Goal: Information Seeking & Learning: Learn about a topic

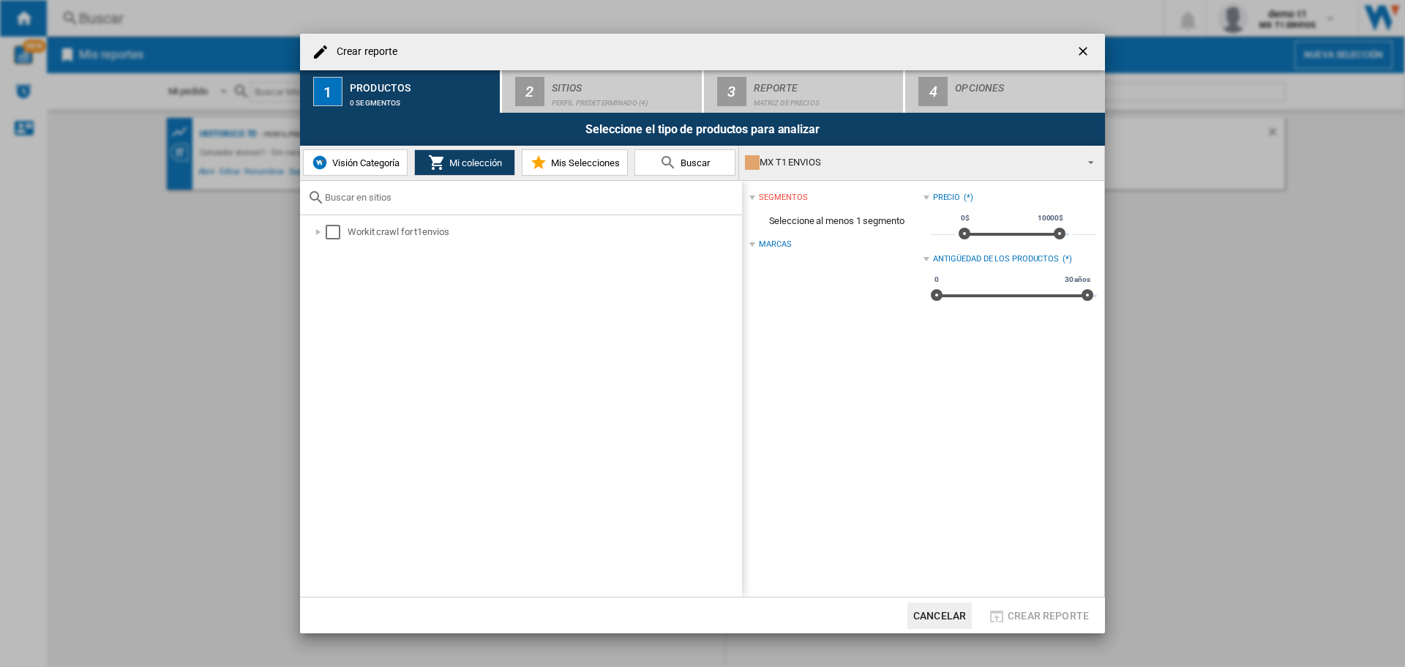
click at [373, 165] on span "Visión Categoría" at bounding box center [364, 162] width 71 height 11
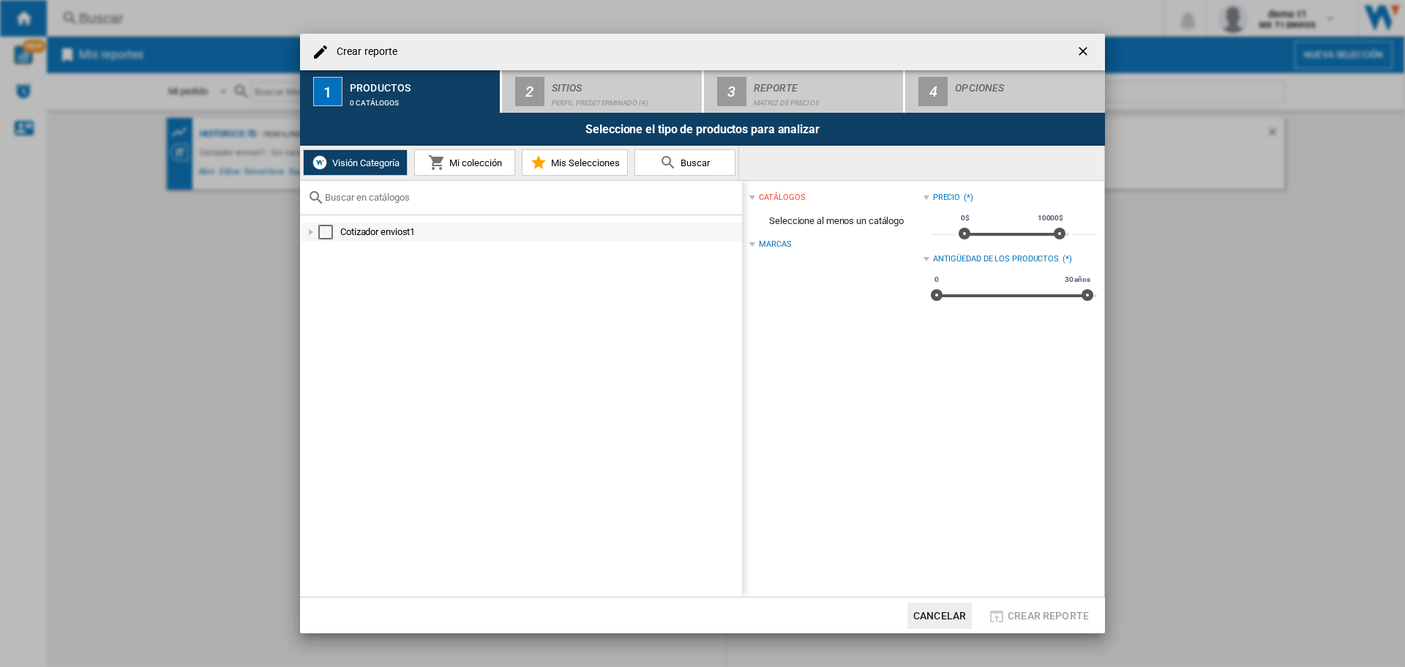
click at [328, 234] on div "Select" at bounding box center [325, 232] width 15 height 15
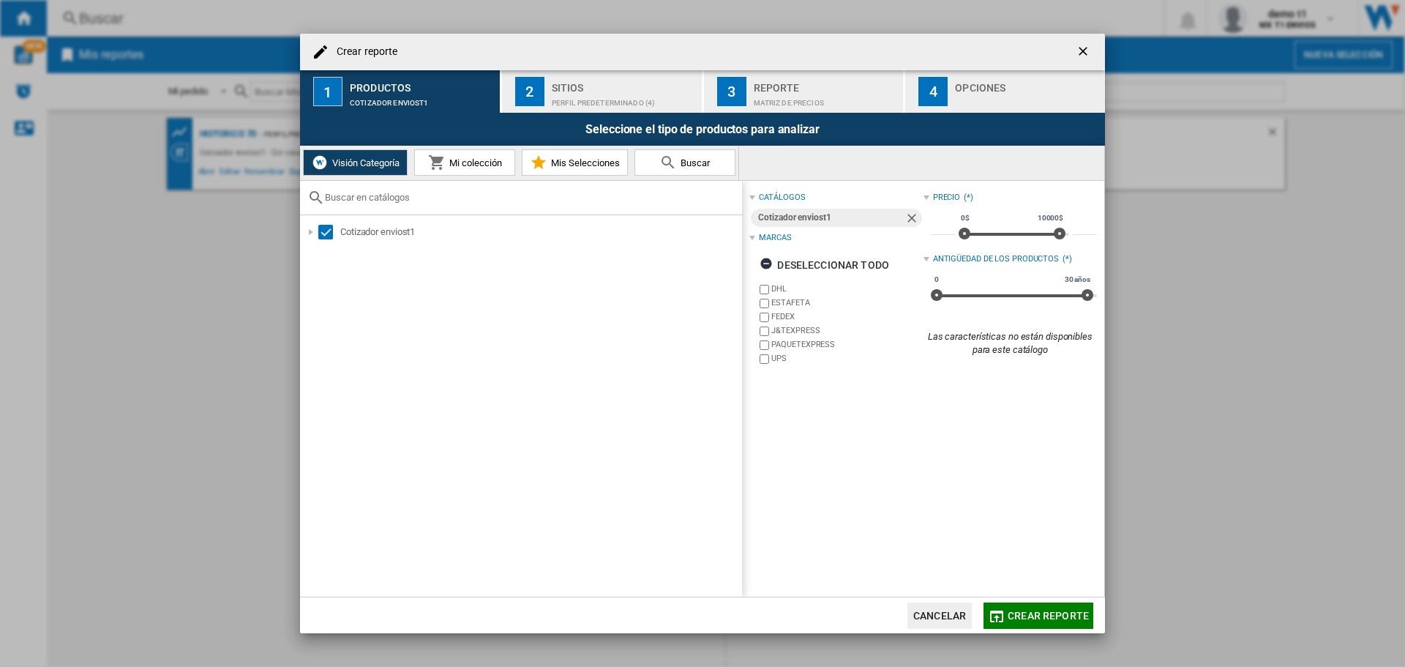
click at [573, 89] on div "Sitios" at bounding box center [624, 83] width 144 height 15
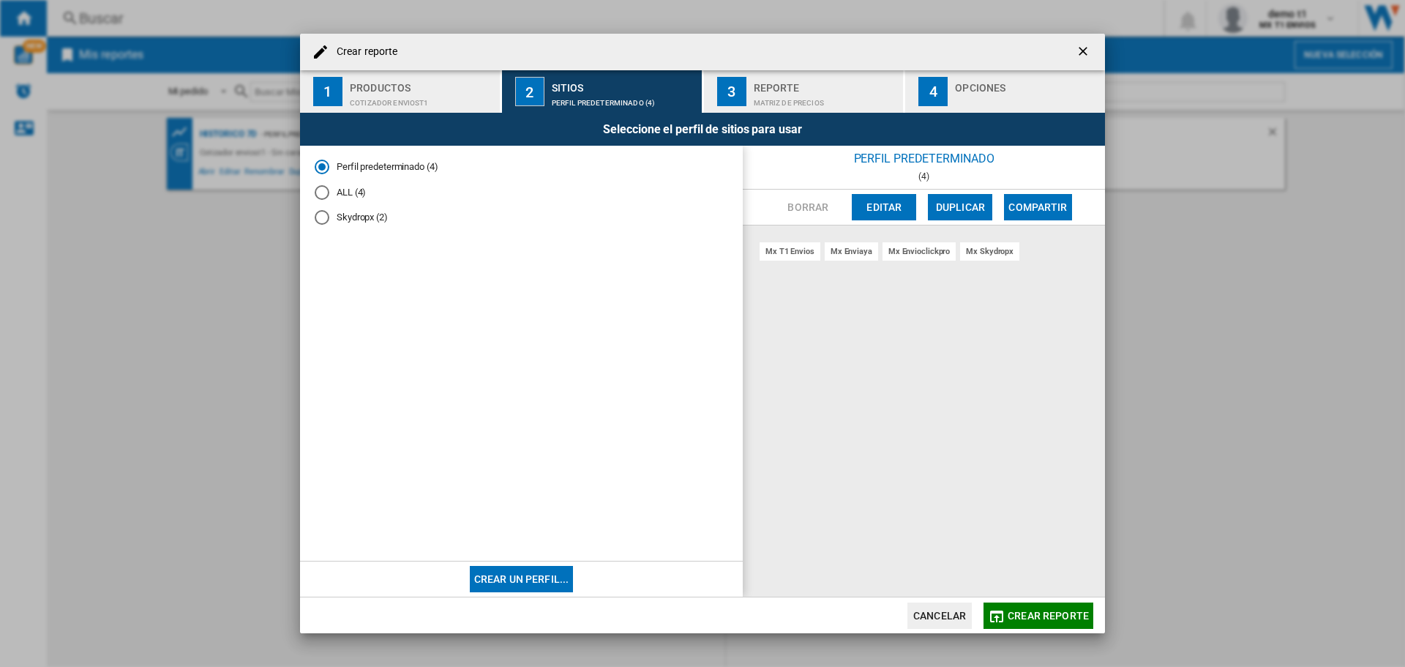
click at [339, 195] on md-radio-button "ALL (4)" at bounding box center [522, 192] width 414 height 14
click at [837, 83] on div "Reporte" at bounding box center [826, 83] width 144 height 15
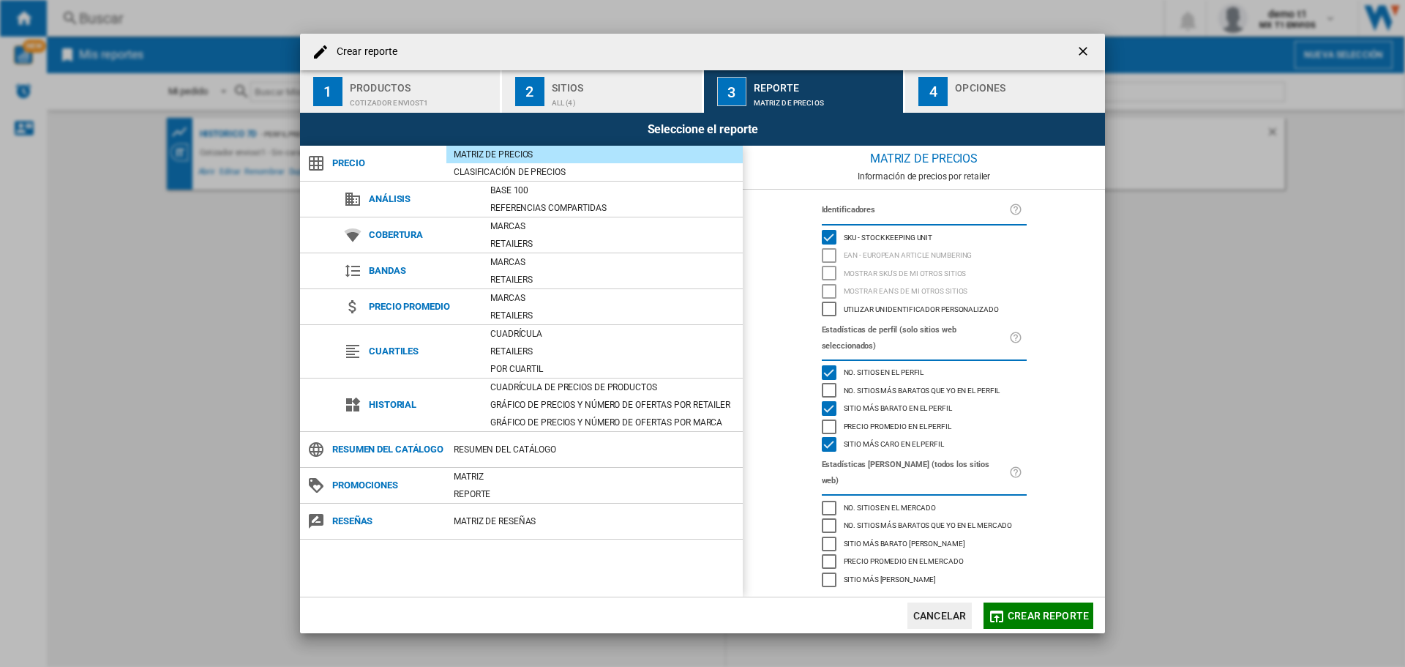
click at [896, 408] on span "Sitio más barato en el perfil" at bounding box center [898, 407] width 108 height 10
click at [895, 445] on span "Sitio más caro en el perfil" at bounding box center [894, 443] width 100 height 10
click at [1069, 606] on button "Crear reporte" at bounding box center [1039, 615] width 110 height 26
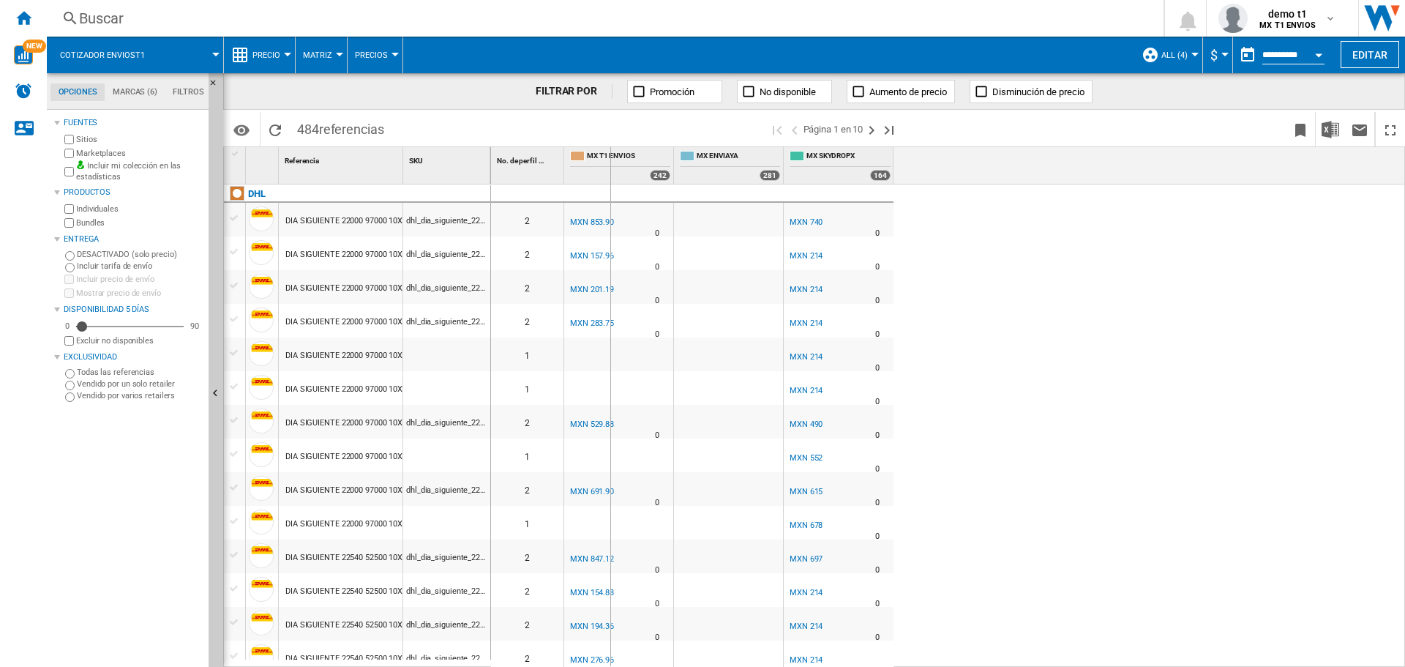
drag, startPoint x: 402, startPoint y: 158, endPoint x: 610, endPoint y: 158, distance: 207.9
click at [610, 158] on div "1 Referencia 1 SKU 1 DHL DIA SIGUIENTE 22000 97000 10X10X10X10KG dhl_dia_siguie…" at bounding box center [814, 406] width 1181 height 519
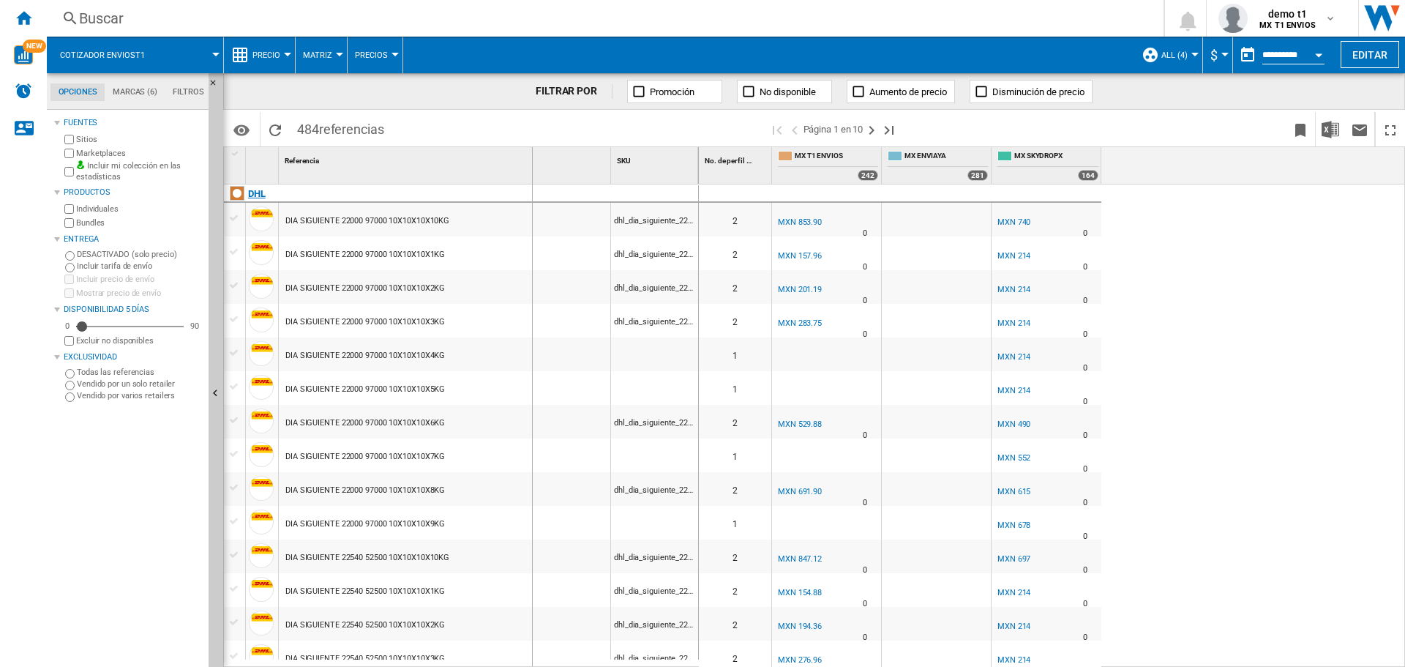
drag, startPoint x: 610, startPoint y: 158, endPoint x: 531, endPoint y: 199, distance: 89.0
click at [531, 199] on div "1 Referencia 1 SKU 1 DHL DIA SIGUIENTE 22000 97000 10X10X10X10KG dhl_dia_siguie…" at bounding box center [461, 406] width 475 height 519
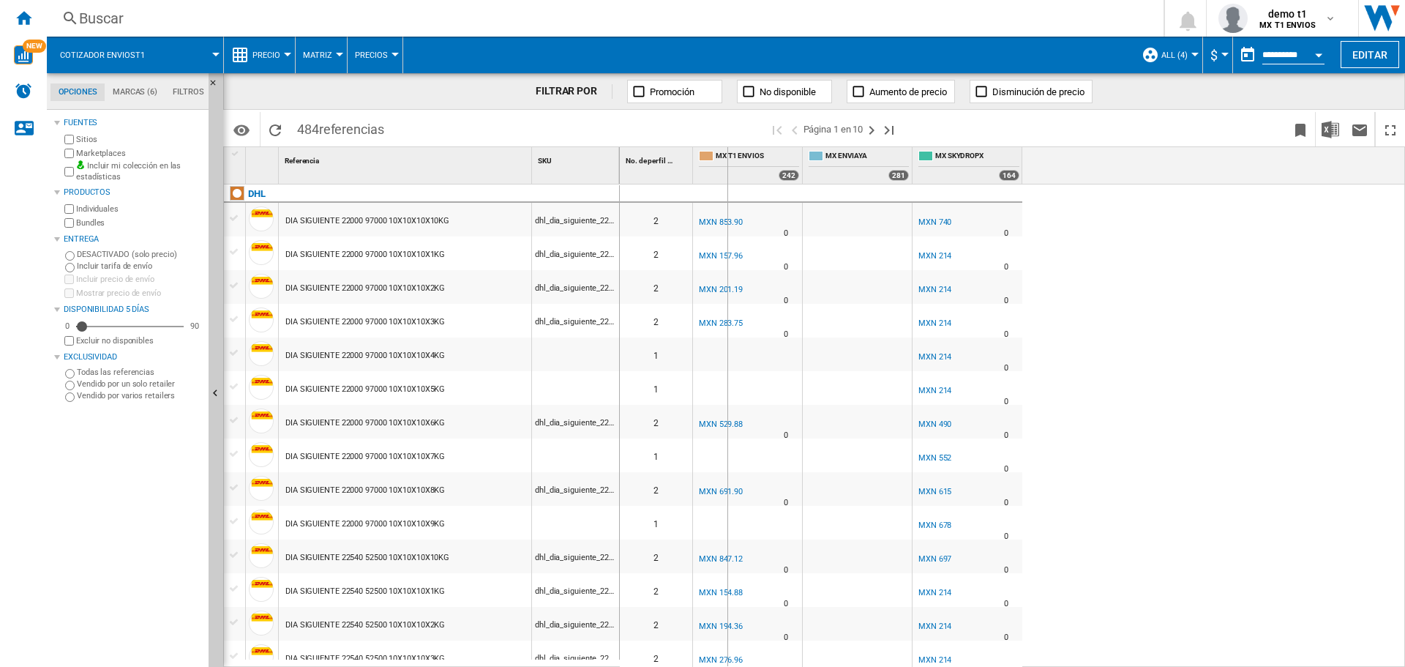
drag, startPoint x: 616, startPoint y: 160, endPoint x: 727, endPoint y: 163, distance: 111.3
click at [727, 163] on div "1 Referencia 1 SKU 1 DHL DIA SIGUIENTE 22000 97000 10X10X10X10KG dhl_dia_siguie…" at bounding box center [814, 406] width 1181 height 519
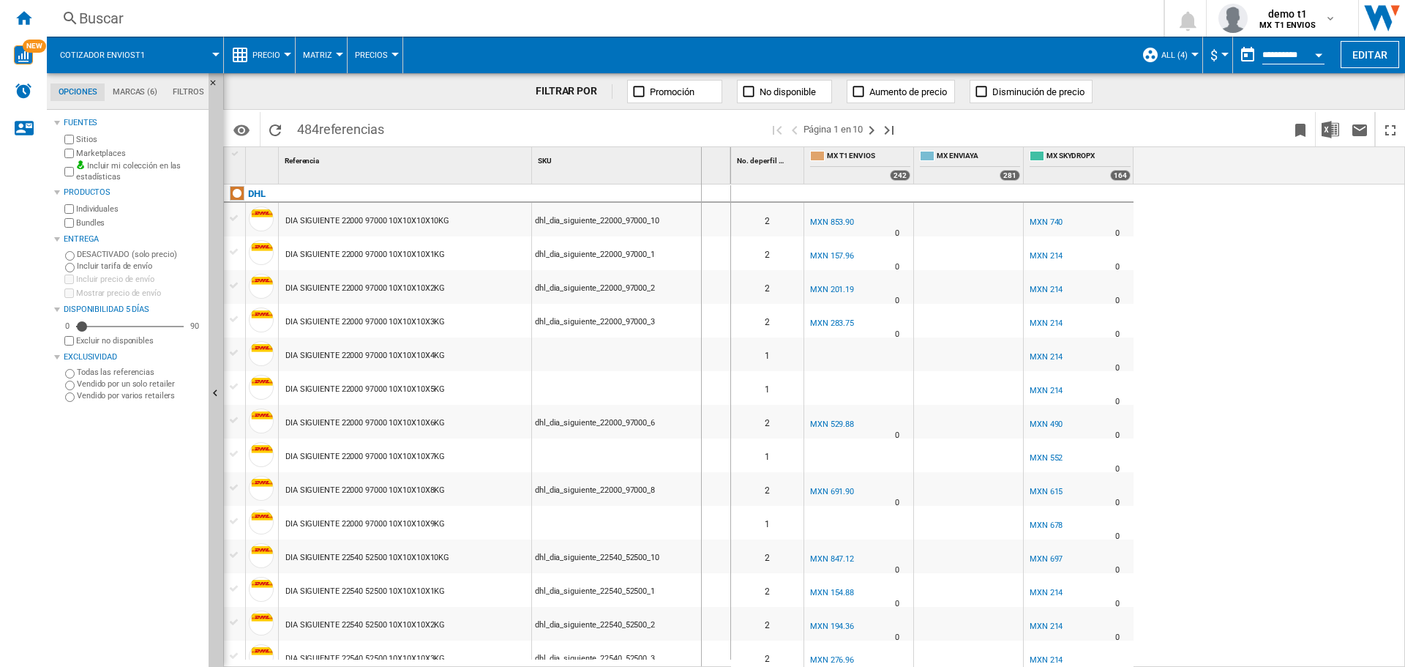
drag, startPoint x: 727, startPoint y: 163, endPoint x: 701, endPoint y: 170, distance: 27.3
click at [701, 170] on div "SKU 1" at bounding box center [631, 165] width 199 height 37
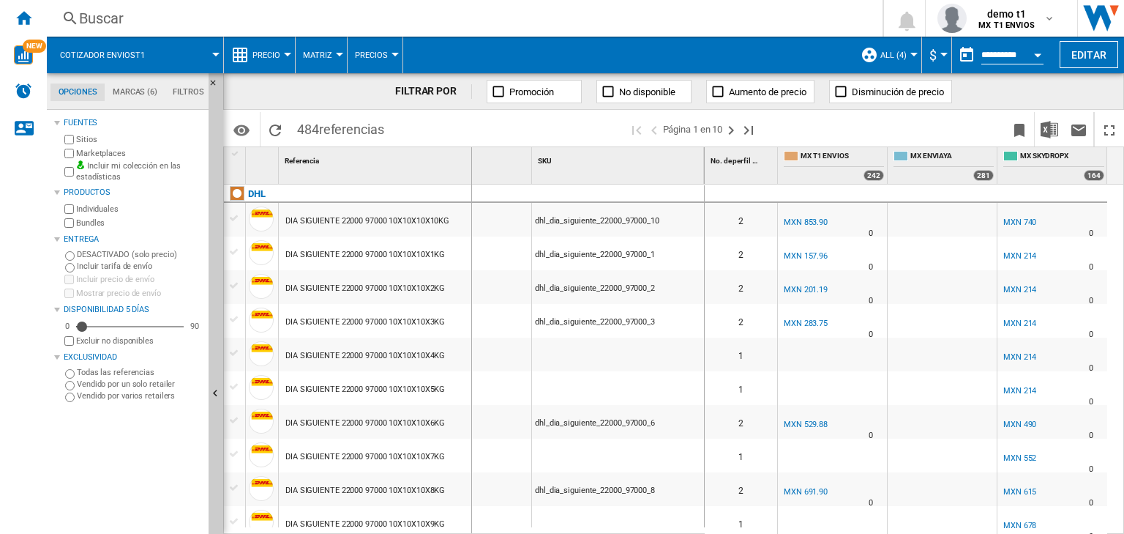
drag, startPoint x: 531, startPoint y: 158, endPoint x: 470, endPoint y: 168, distance: 62.3
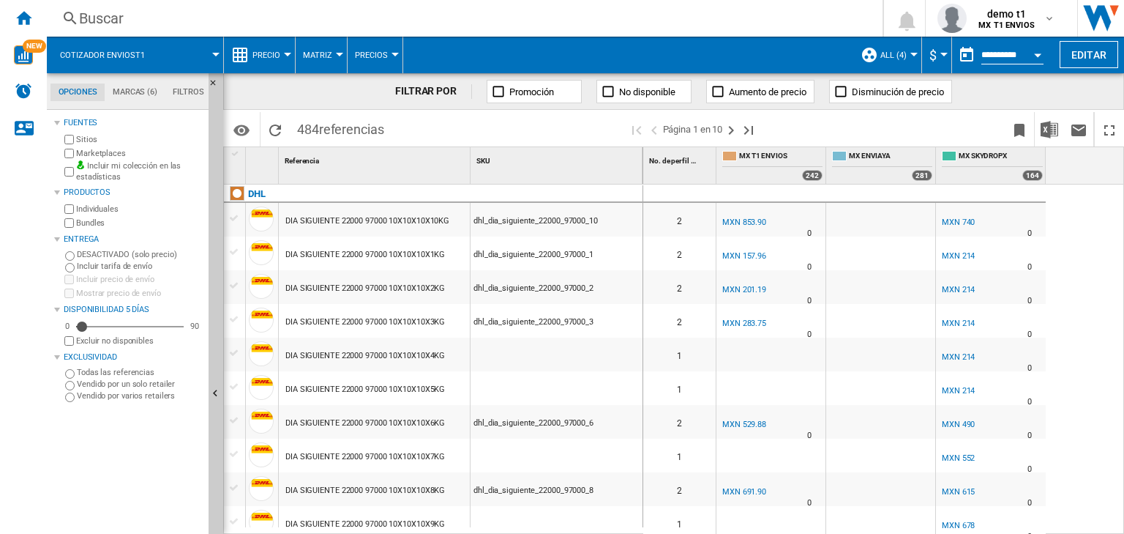
click at [899, 212] on div at bounding box center [880, 220] width 109 height 34
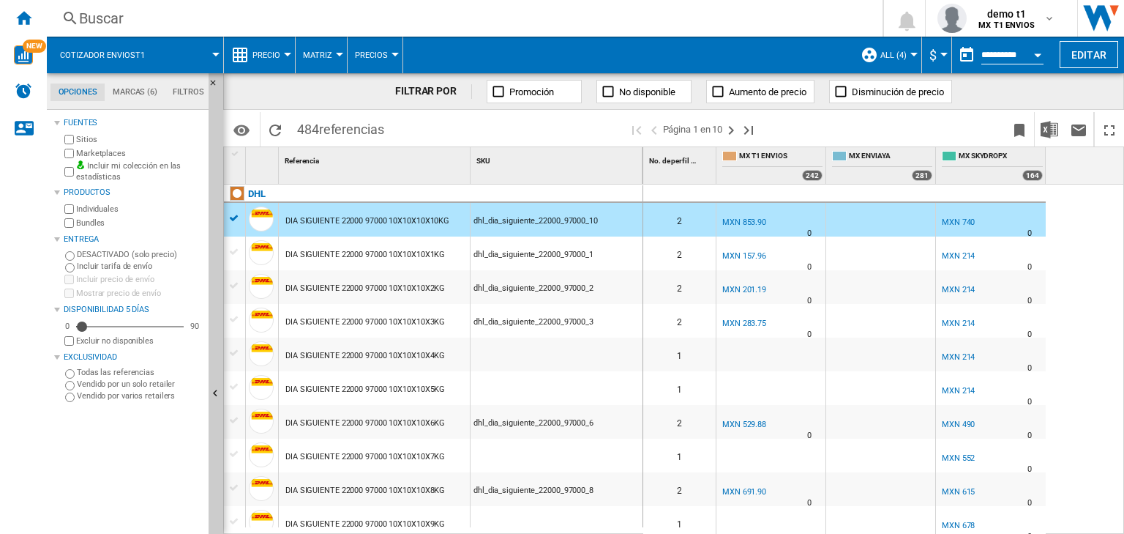
click at [864, 216] on div at bounding box center [880, 220] width 109 height 34
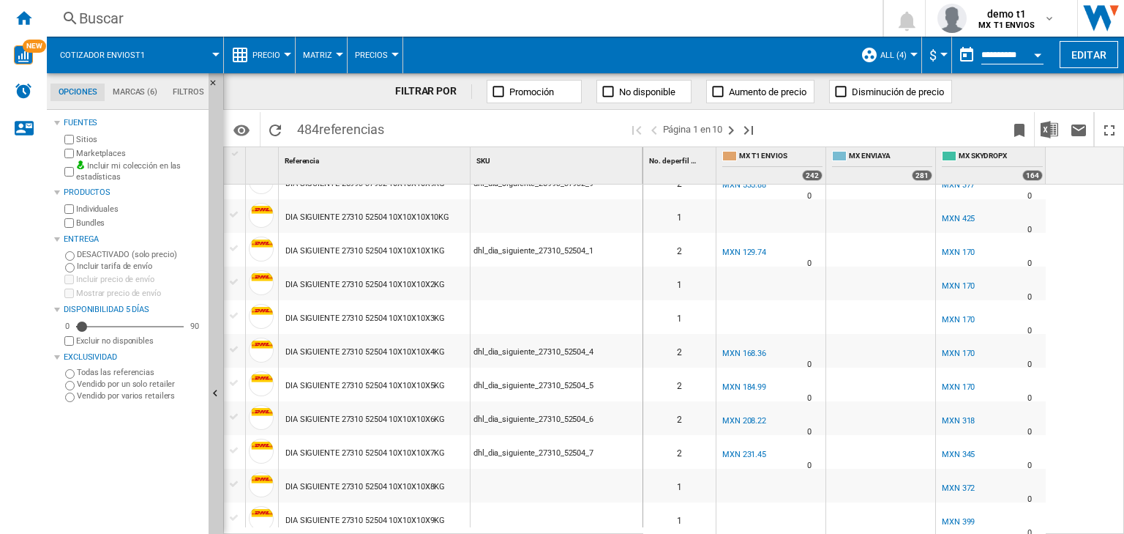
scroll to position [941, 0]
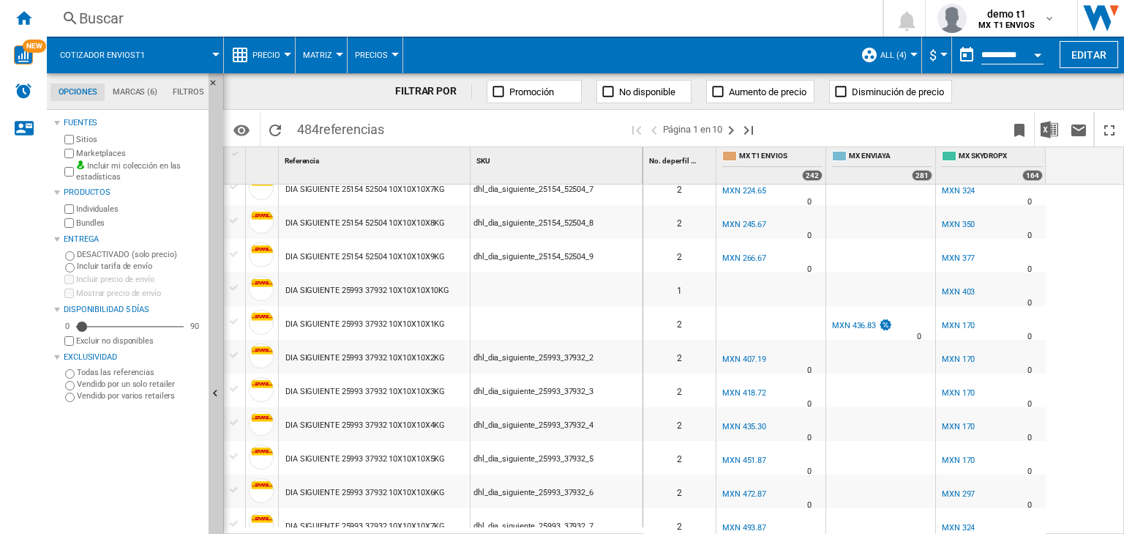
click at [919, 315] on div "MX ENVIAYA" at bounding box center [880, 314] width 103 height 9
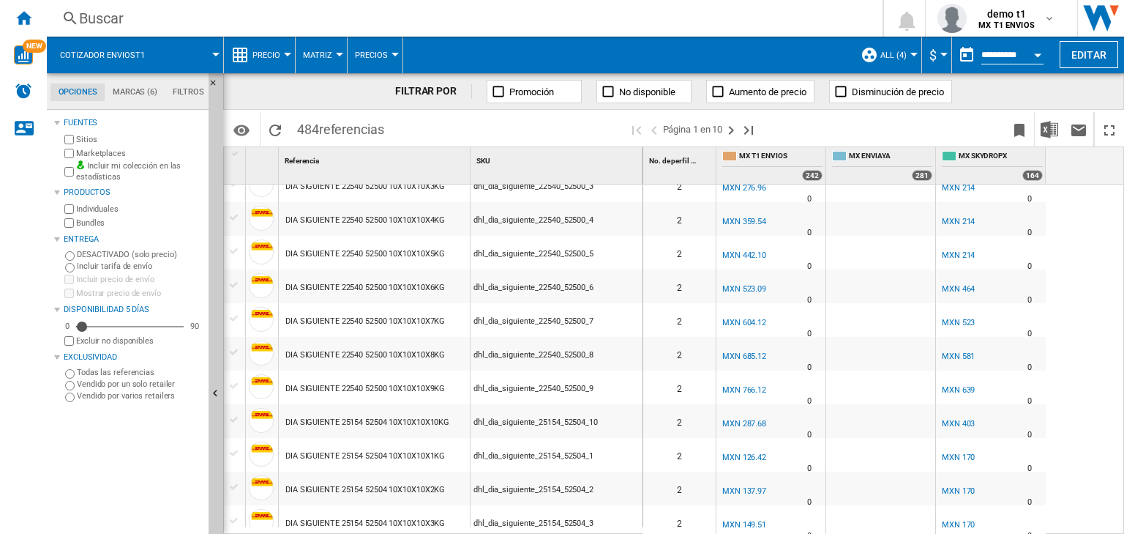
scroll to position [0, 0]
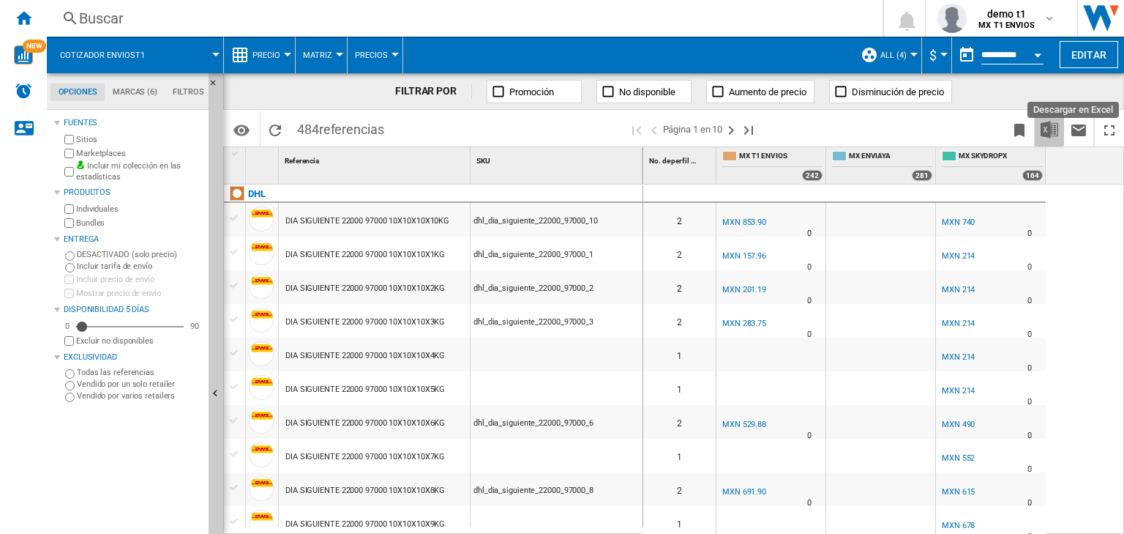
click at [1037, 124] on button "Descargar en Excel" at bounding box center [1049, 129] width 29 height 34
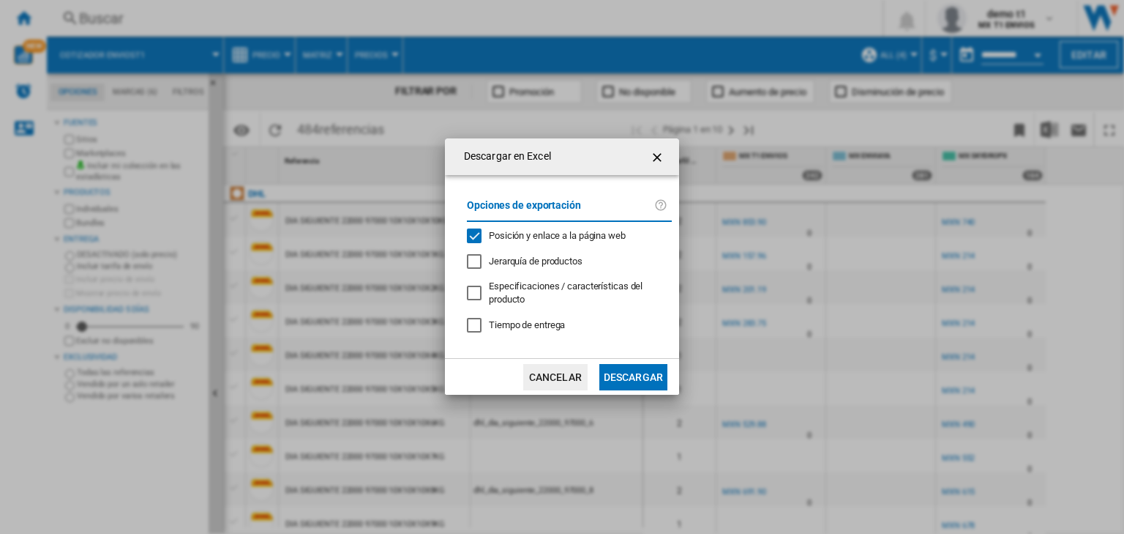
click at [567, 263] on span "Jerarquía de productos" at bounding box center [536, 260] width 94 height 11
click at [566, 263] on span "Jerarquía de productos" at bounding box center [536, 260] width 94 height 11
click at [526, 250] on div "Opciones de exportación Posición y enlace a la página web Jerarquía de producto…" at bounding box center [570, 267] width 220 height 154
click at [526, 256] on span "Jerarquía de productos" at bounding box center [536, 260] width 94 height 11
click at [579, 384] on button "Cancelar" at bounding box center [555, 377] width 64 height 26
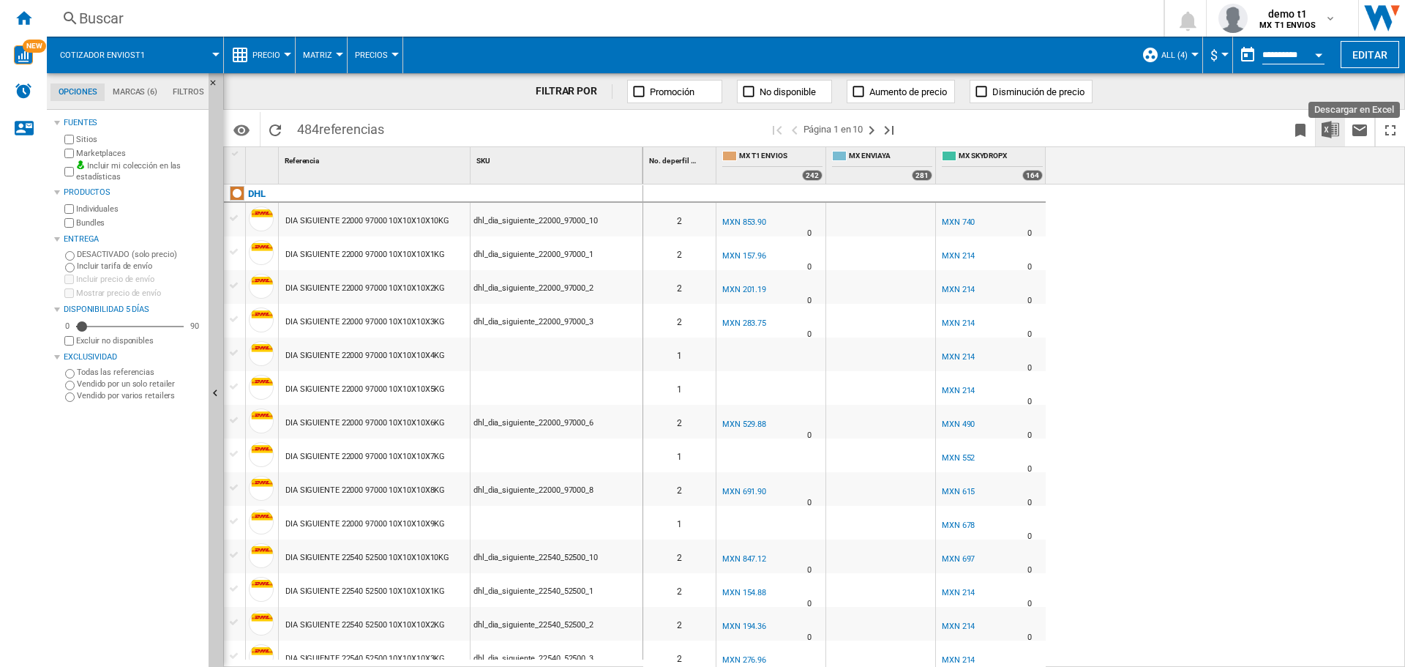
click at [1329, 134] on img "Descargar en Excel" at bounding box center [1331, 130] width 18 height 18
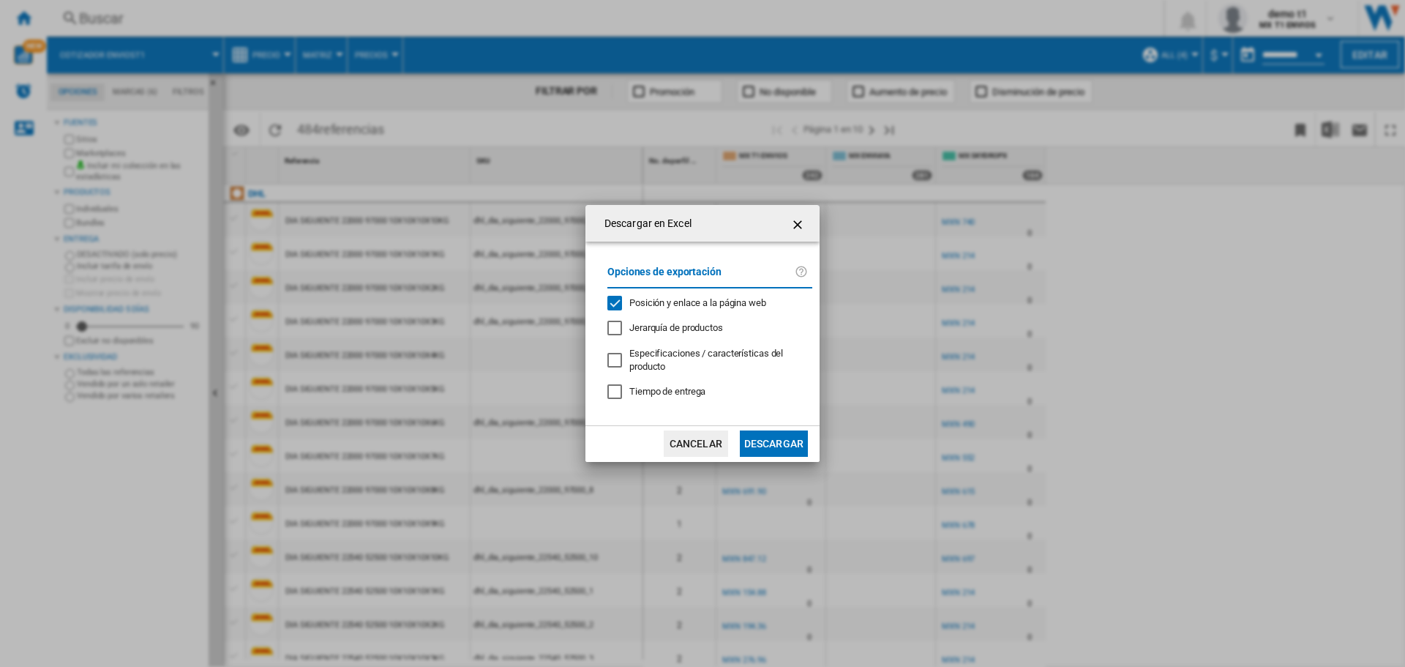
click at [701, 332] on span "Jerarquía de productos" at bounding box center [677, 327] width 94 height 11
click at [791, 436] on button "Descargar" at bounding box center [774, 443] width 68 height 26
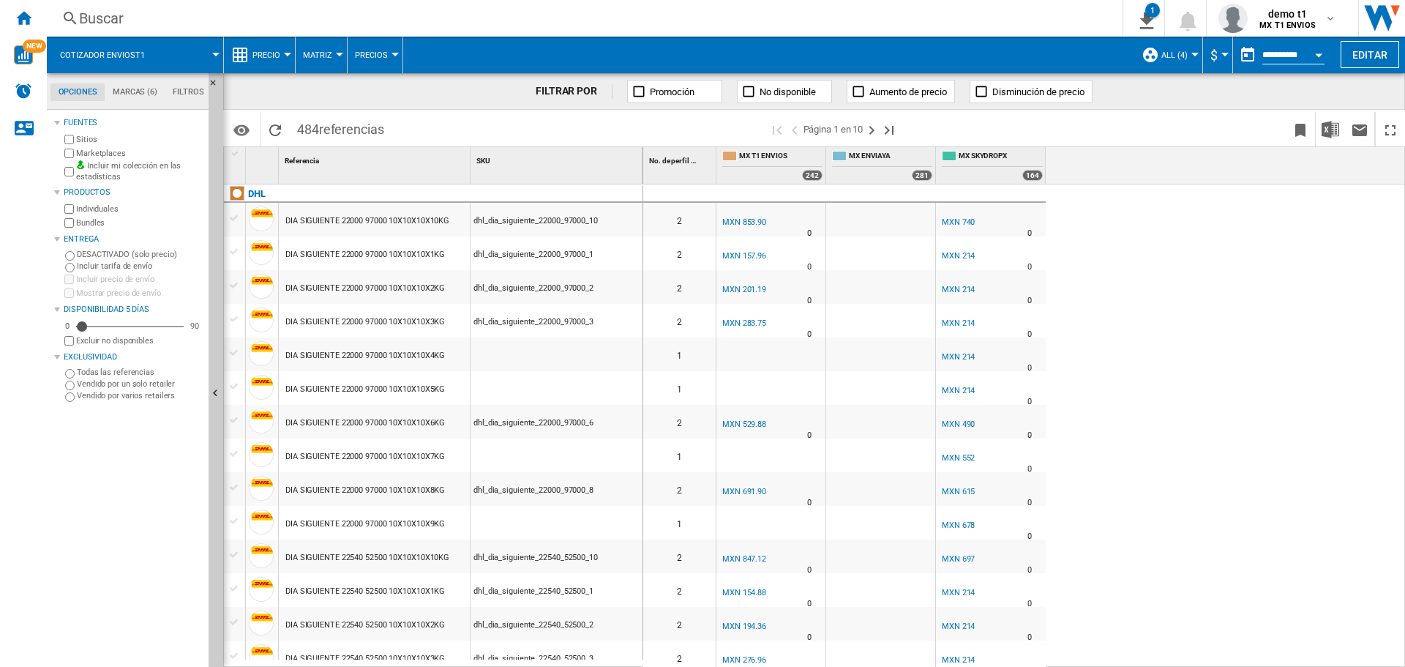
click at [260, 59] on span "Precio" at bounding box center [267, 56] width 28 height 10
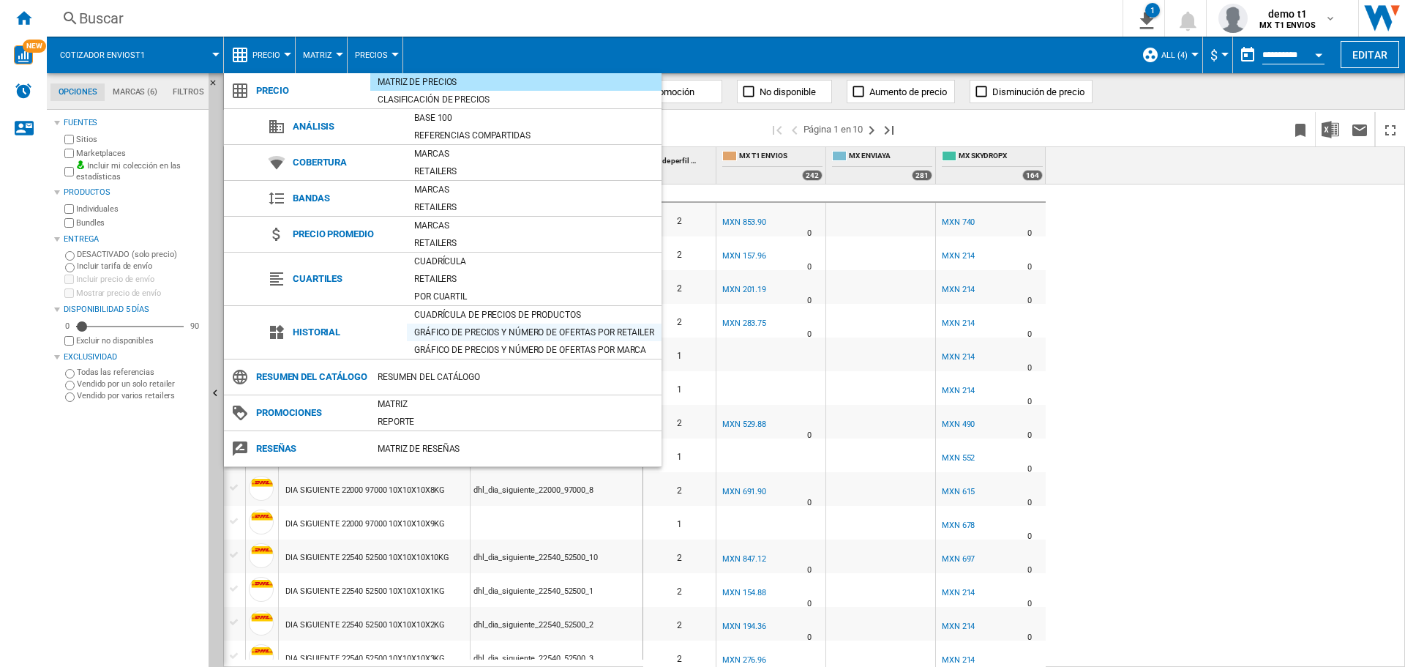
click at [473, 327] on div "Gráfico de precios y número de ofertas por retailer" at bounding box center [534, 332] width 255 height 15
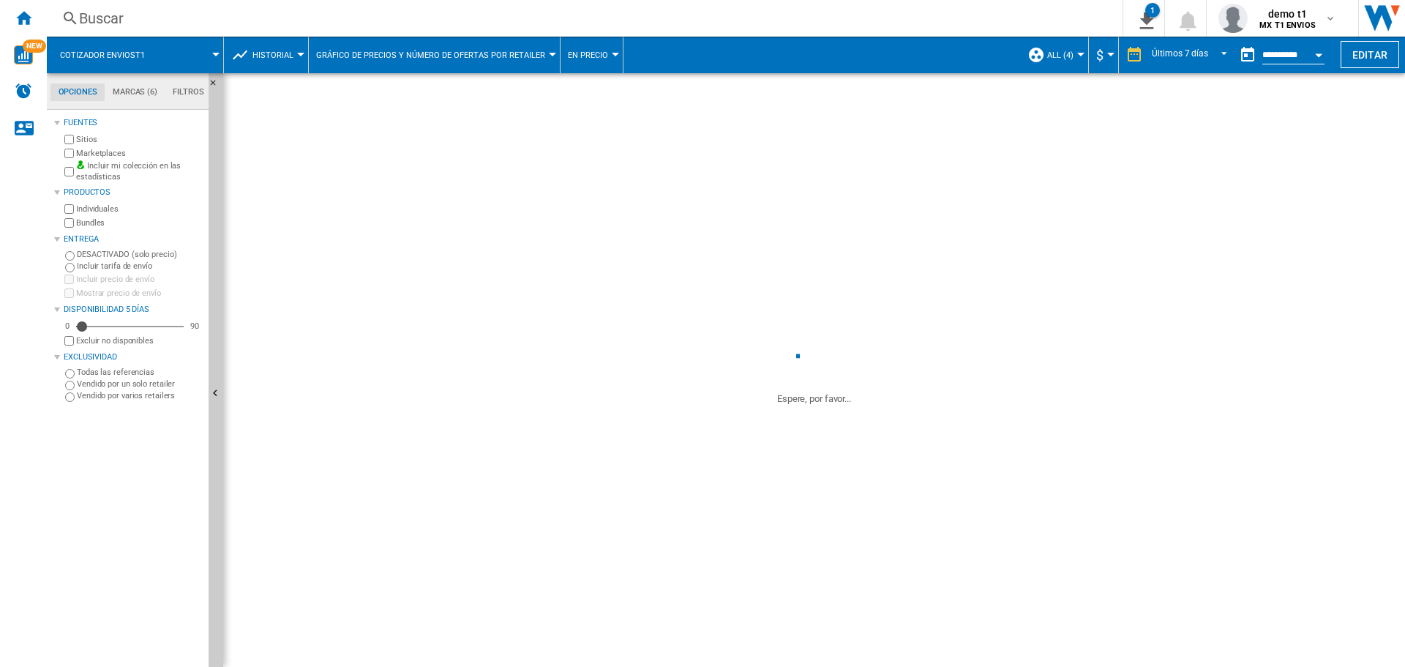
click at [583, 52] on span "En precio" at bounding box center [588, 56] width 40 height 10
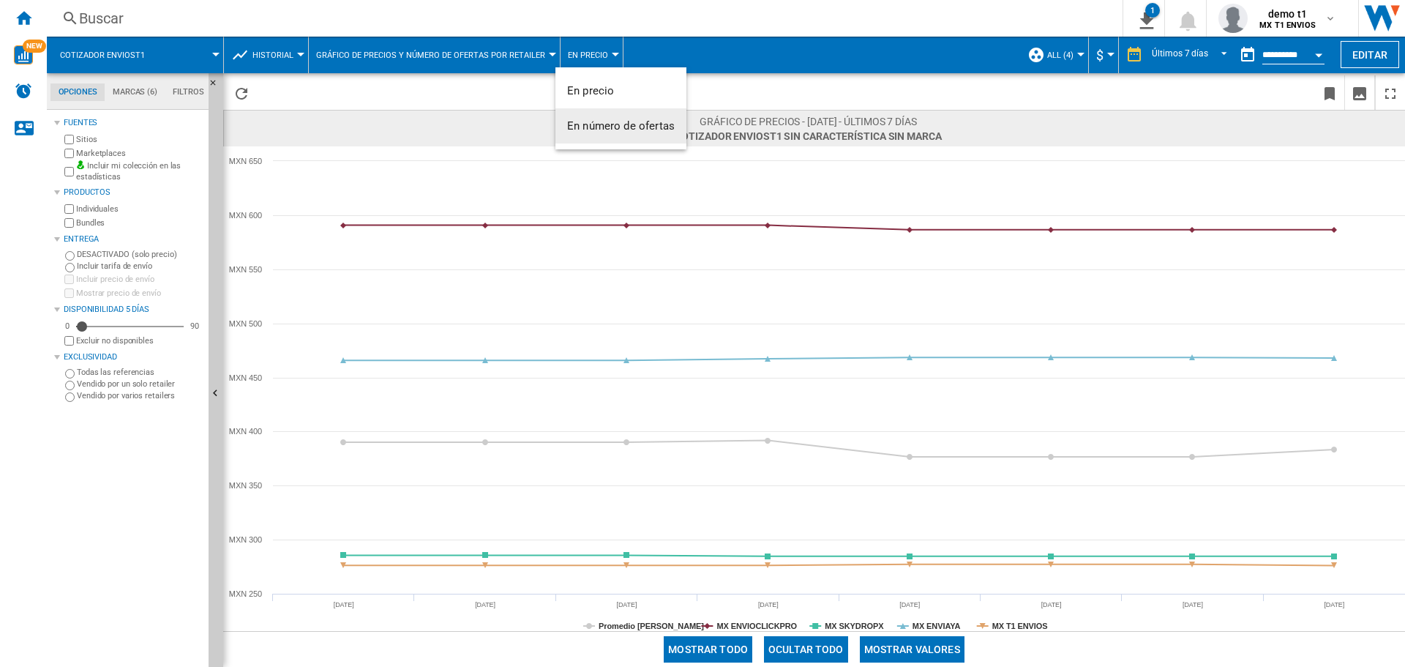
click at [614, 132] on span "En número de ofertas" at bounding box center [621, 125] width 108 height 13
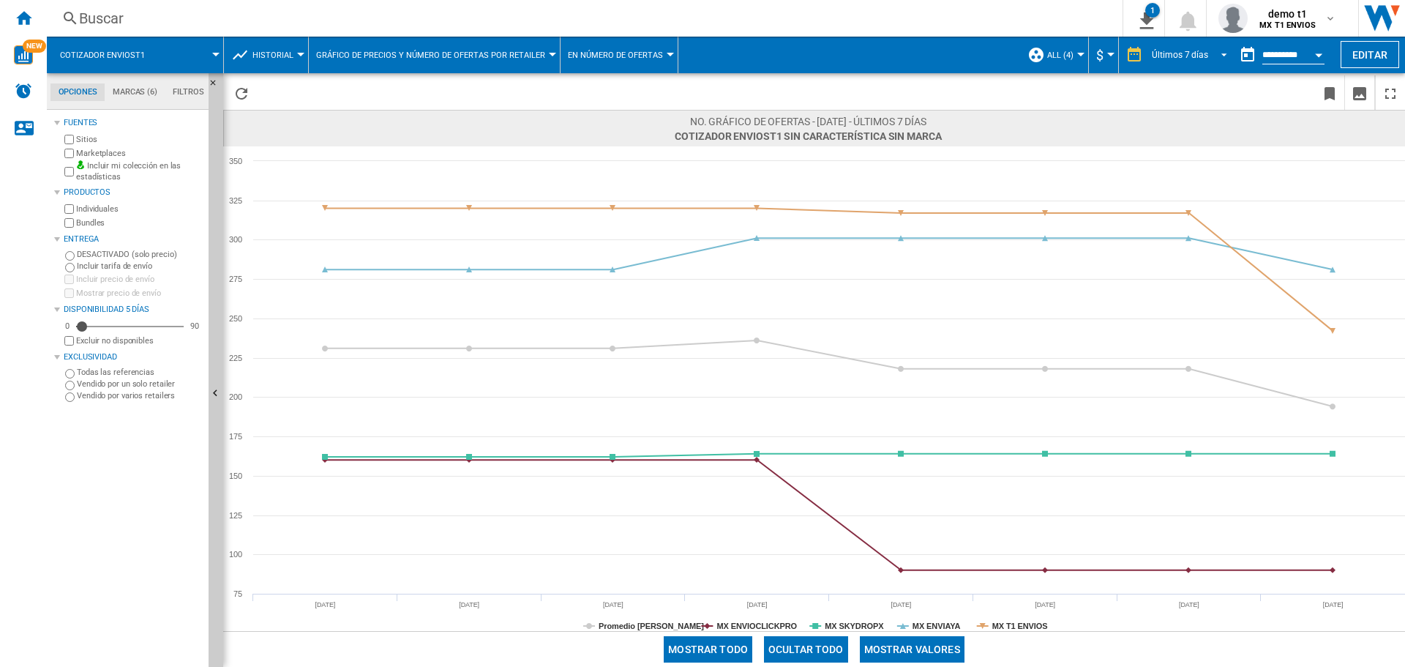
click at [1222, 47] on span "REPORTS.WIZARD.STEPS.REPORT.STEPS.REPORT_OPTIONS.PERIOD: Últimos 7 días" at bounding box center [1220, 53] width 18 height 13
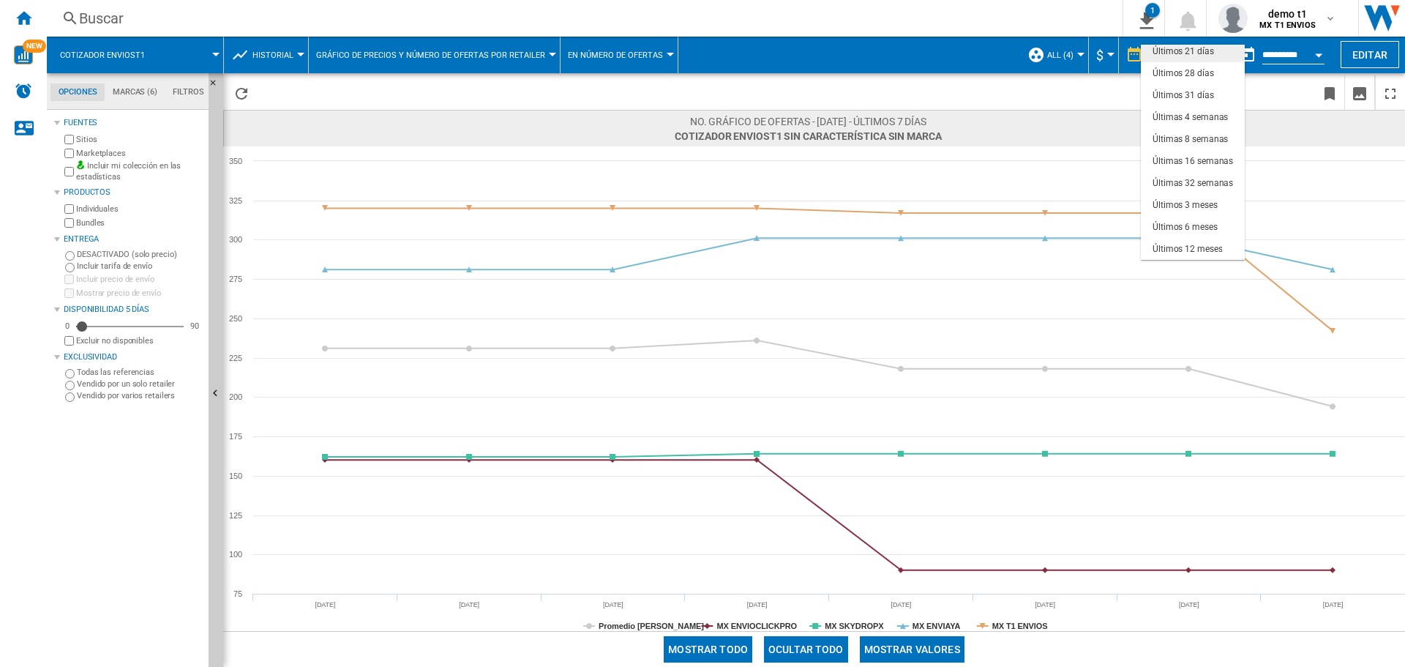
scroll to position [92, 0]
click at [1206, 242] on md-option "Últimos 18 meses" at bounding box center [1193, 249] width 104 height 22
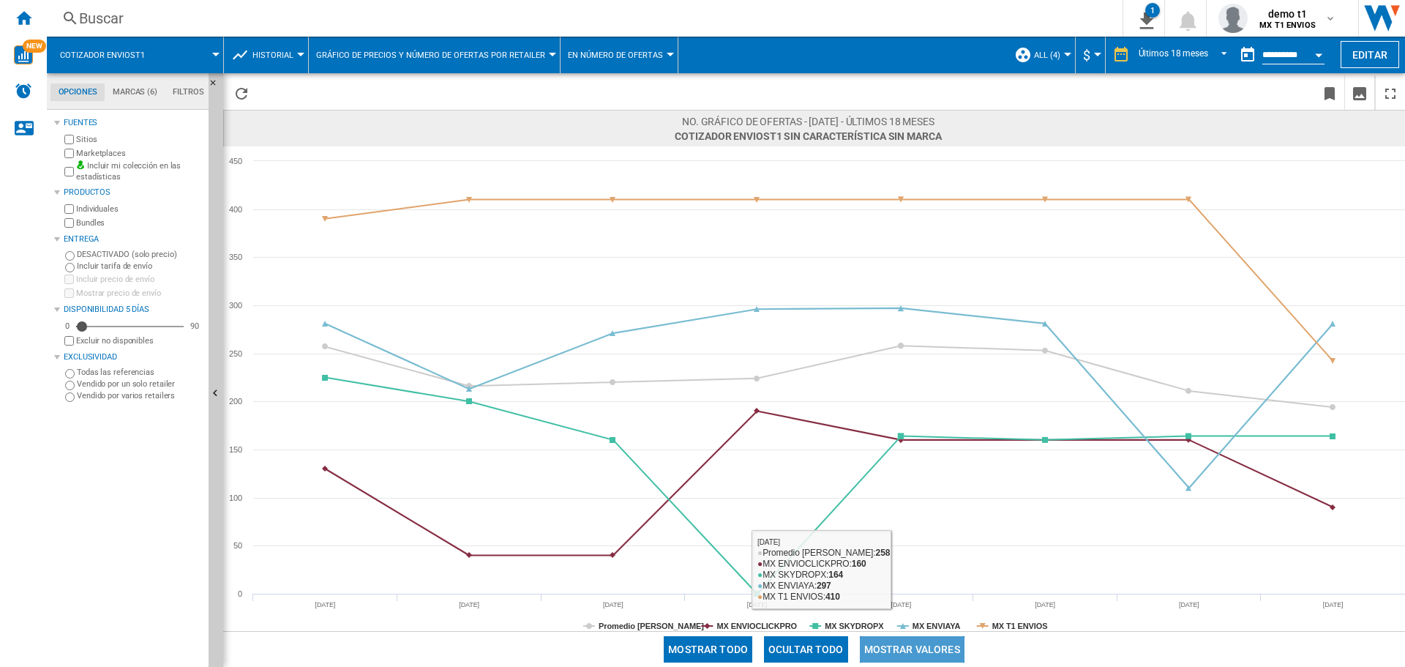
click at [934, 655] on button "Mostrar valores" at bounding box center [912, 649] width 105 height 26
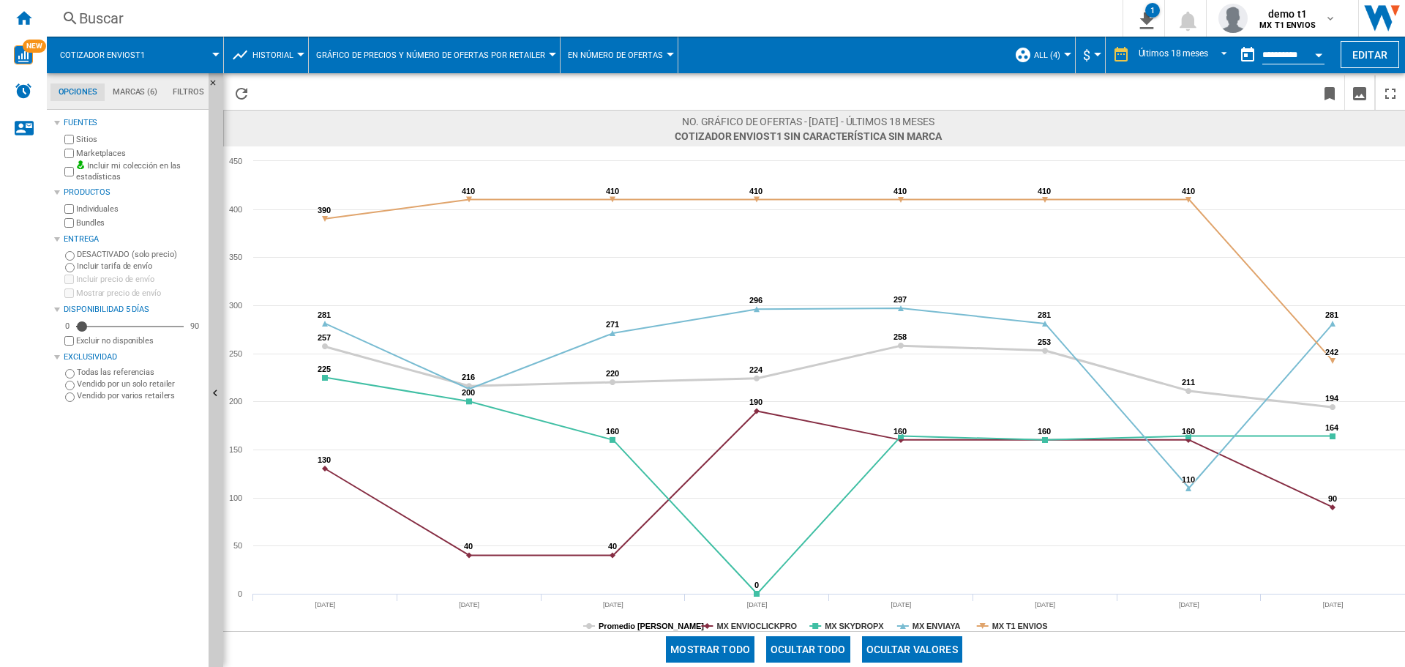
click at [605, 628] on tspan "Promedio [PERSON_NAME]" at bounding box center [651, 625] width 105 height 9
click at [1186, 53] on div "Últimos 18 meses" at bounding box center [1174, 55] width 70 height 10
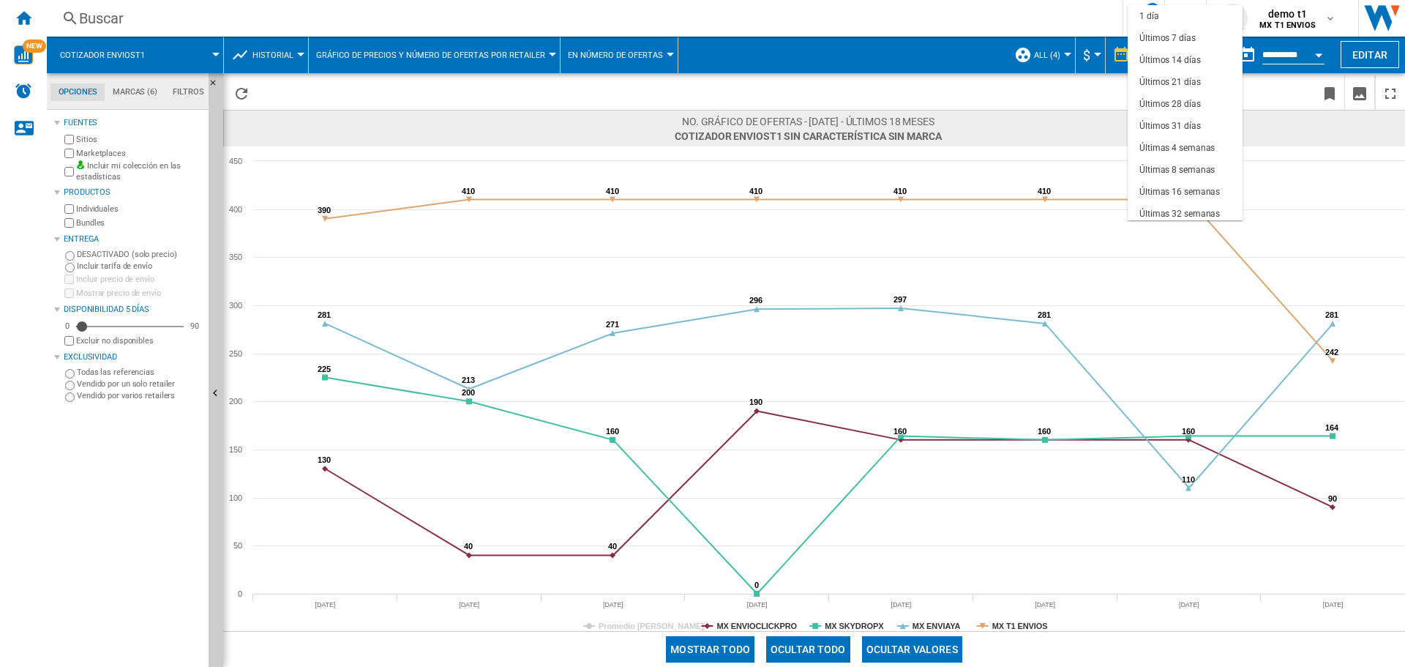
scroll to position [92, 0]
click at [1173, 187] on div "Últimos 12 meses" at bounding box center [1175, 188] width 70 height 12
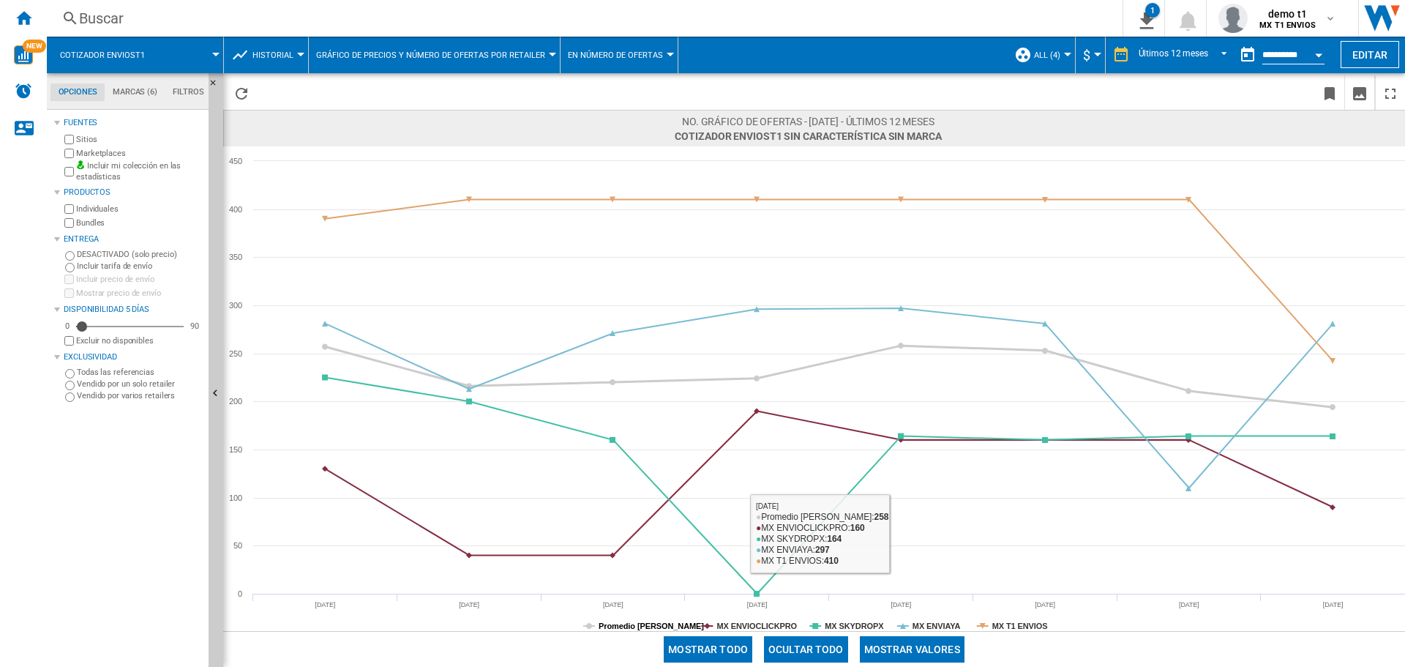
click at [645, 627] on tspan "Promedio [PERSON_NAME]" at bounding box center [651, 625] width 105 height 9
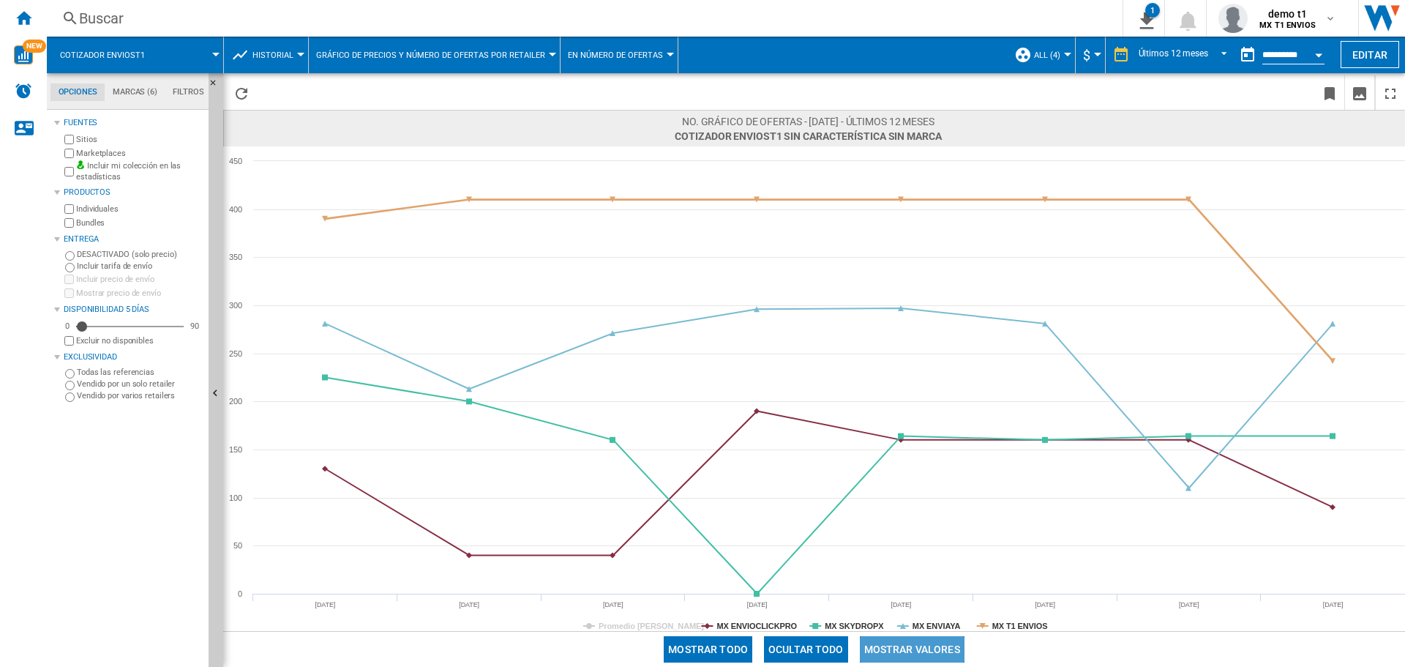
click at [935, 640] on button "Mostrar valores" at bounding box center [912, 649] width 105 height 26
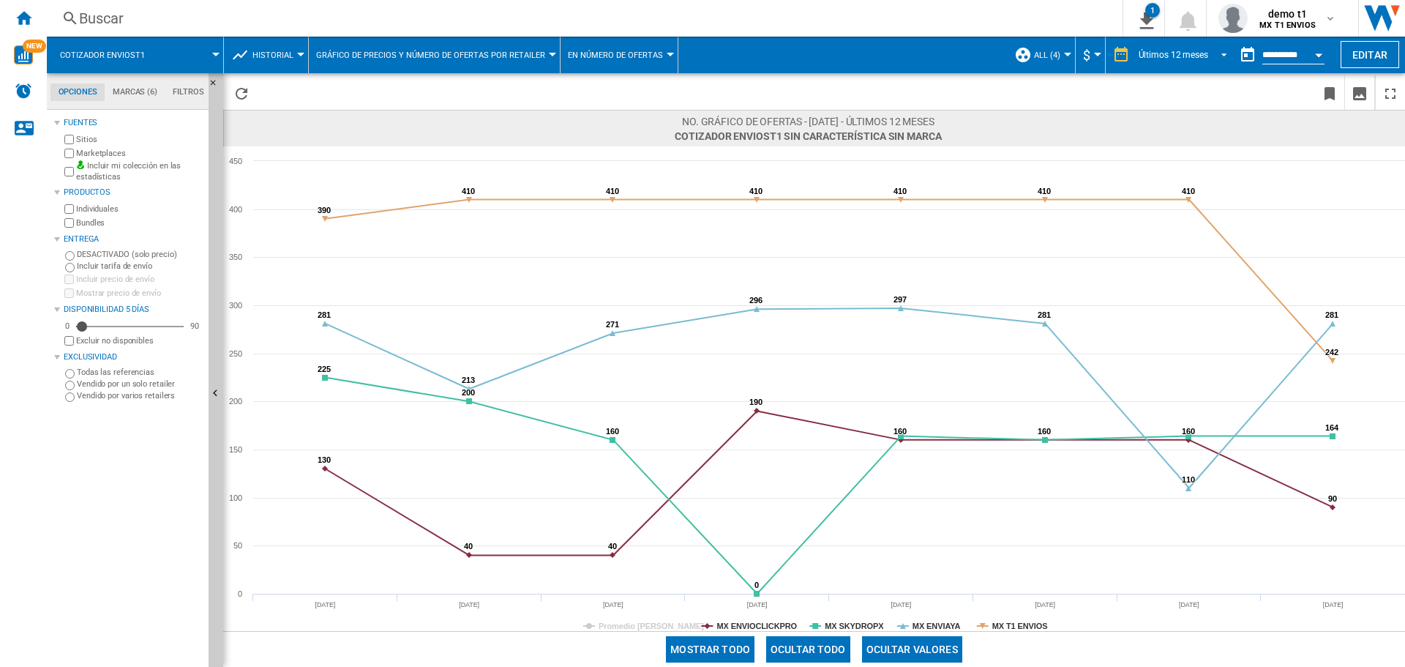
click at [1184, 51] on div "Últimos 12 meses" at bounding box center [1174, 55] width 70 height 10
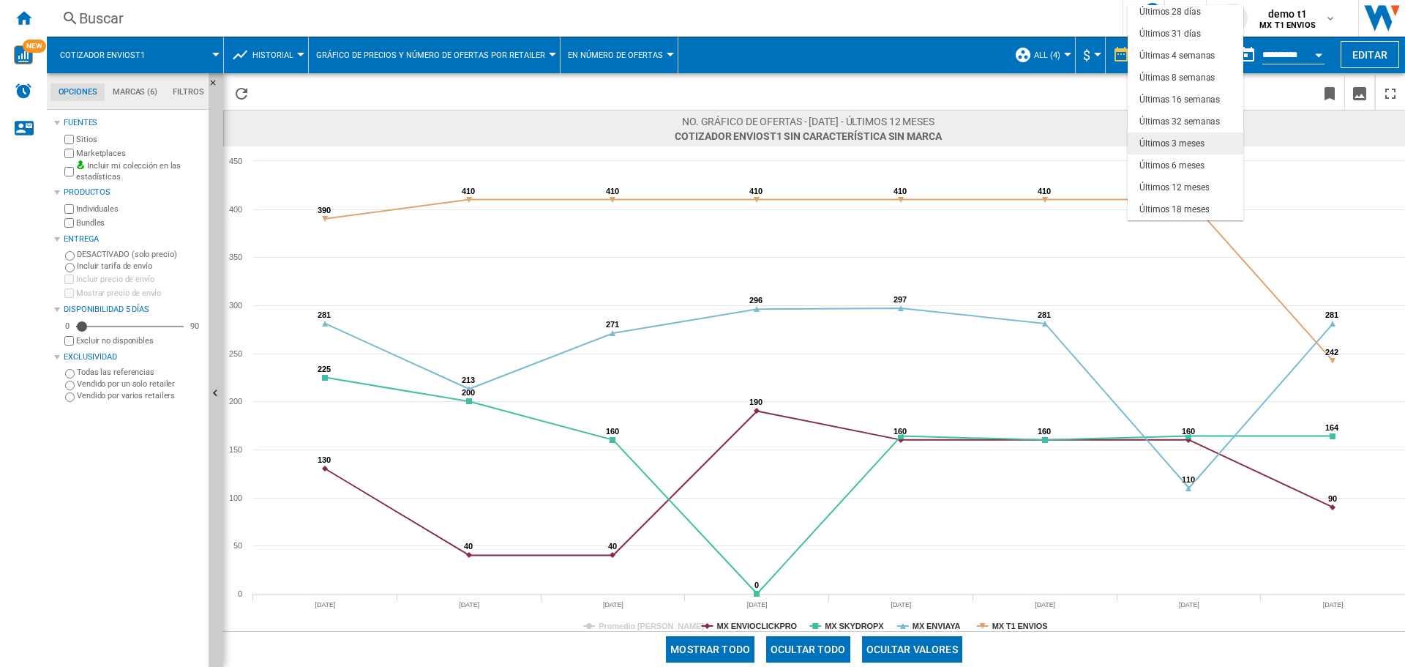
scroll to position [19, 0]
click at [1187, 100] on md-option "Últimos 31 días" at bounding box center [1186, 107] width 116 height 22
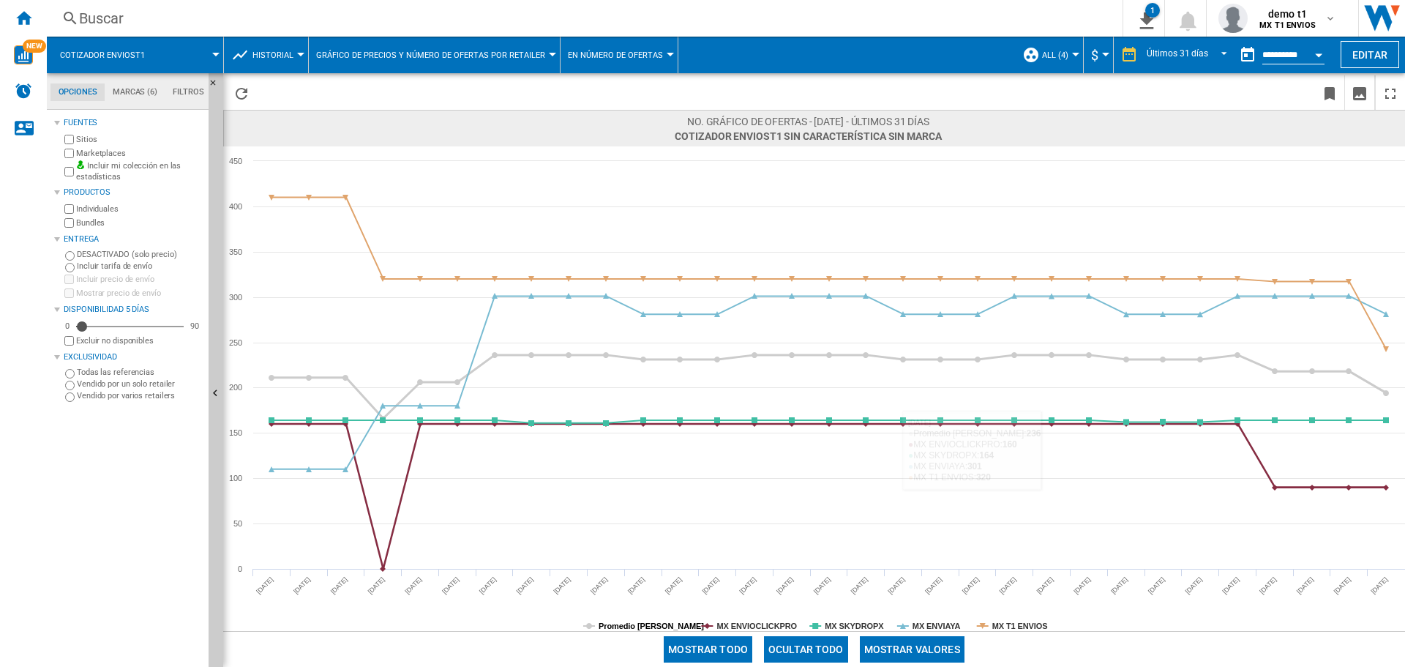
click at [666, 627] on tspan "Promedio [PERSON_NAME]" at bounding box center [651, 625] width 105 height 9
click at [914, 647] on button "Mostrar valores" at bounding box center [912, 649] width 105 height 26
